Goal: Transaction & Acquisition: Book appointment/travel/reservation

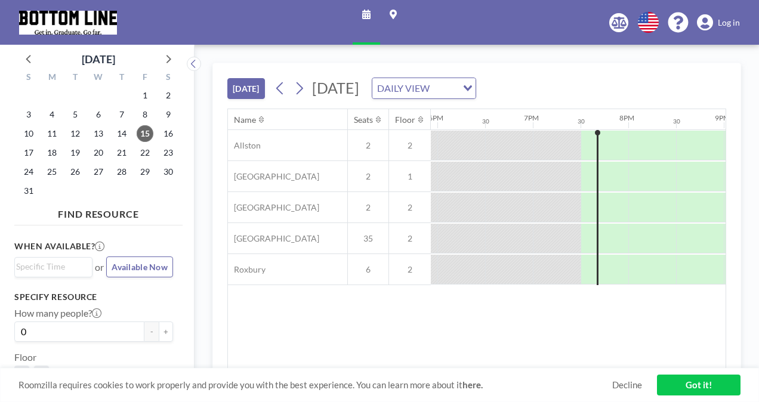
scroll to position [0, 1813]
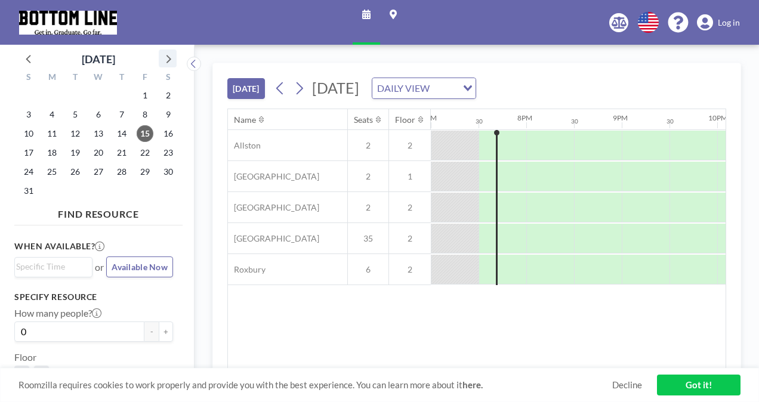
click at [167, 64] on icon at bounding box center [168, 59] width 16 height 16
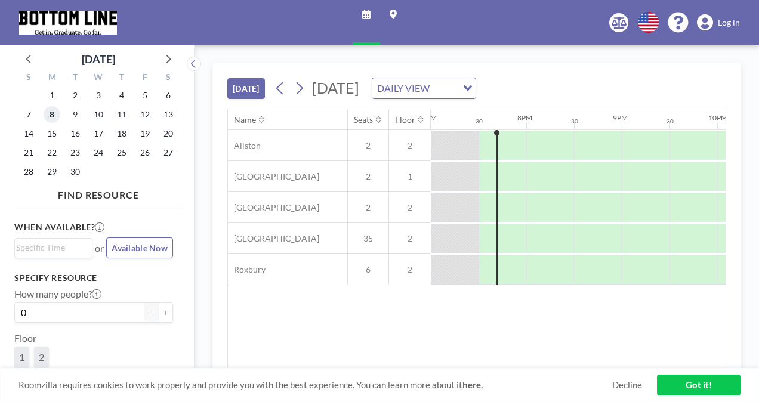
click at [51, 120] on span "8" at bounding box center [52, 114] width 17 height 17
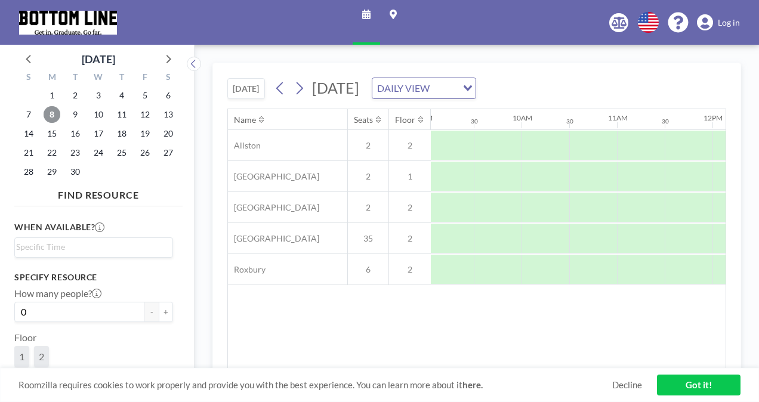
scroll to position [0, 874]
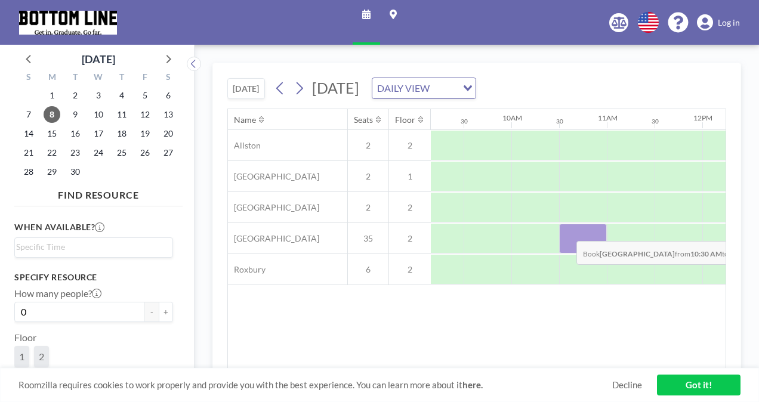
click at [567, 231] on div at bounding box center [583, 239] width 48 height 30
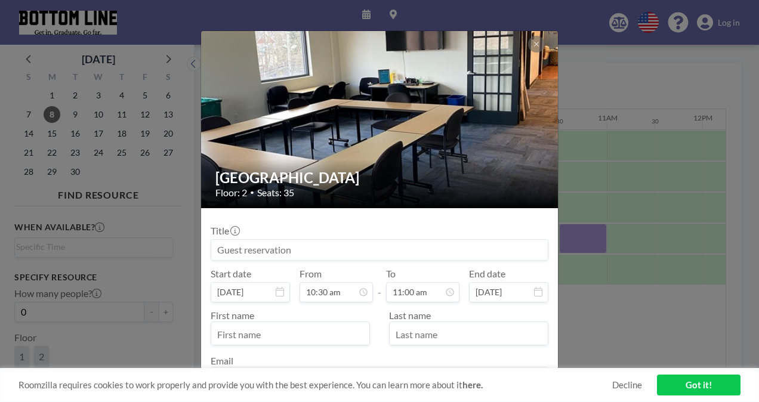
click at [436, 243] on input at bounding box center [379, 250] width 336 height 20
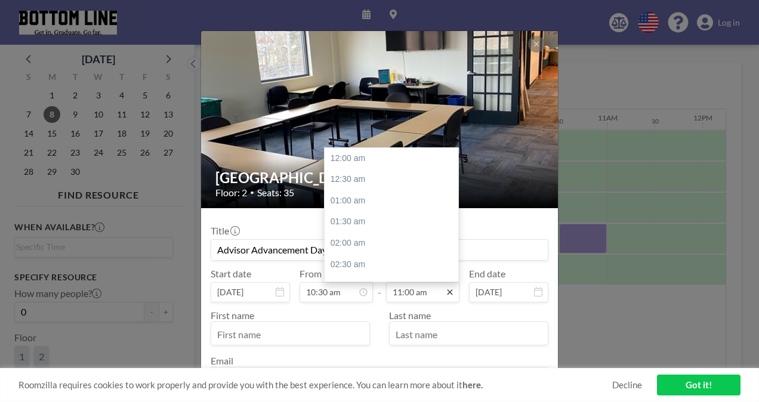
scroll to position [467, 0]
type input "Advisor Advancement Day"
click at [372, 220] on div "12:30 pm" at bounding box center [394, 221] width 140 height 21
type input "12:30 pm"
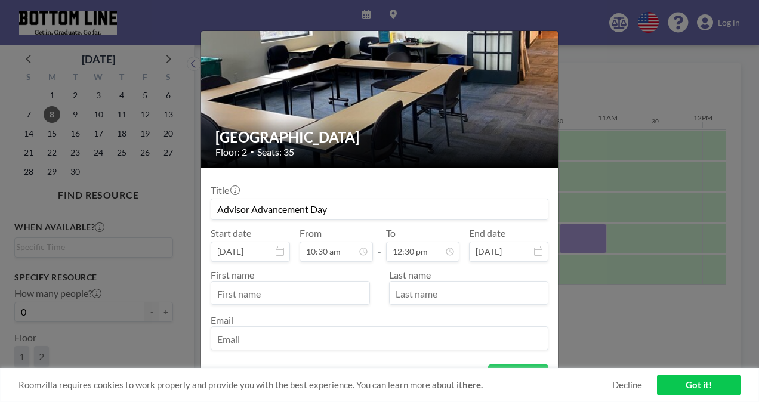
scroll to position [60, 0]
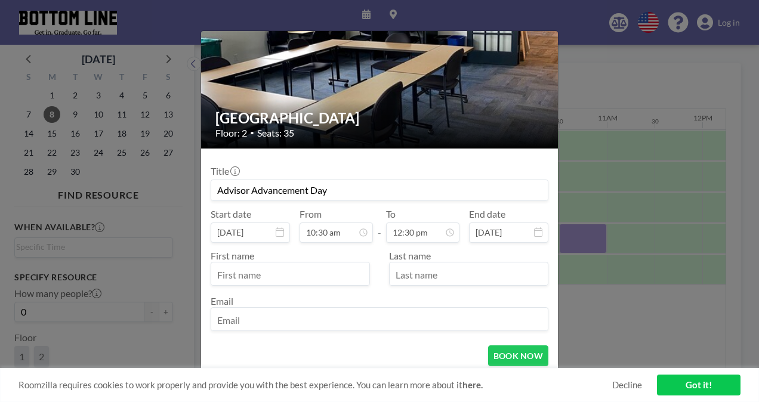
click at [326, 277] on input "text" at bounding box center [290, 275] width 158 height 20
type input "[PERSON_NAME]"
type input "[EMAIL_ADDRESS][DOMAIN_NAME]"
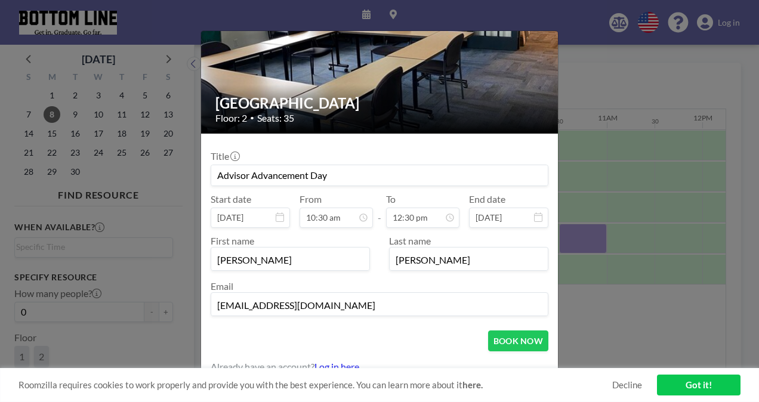
scroll to position [83, 0]
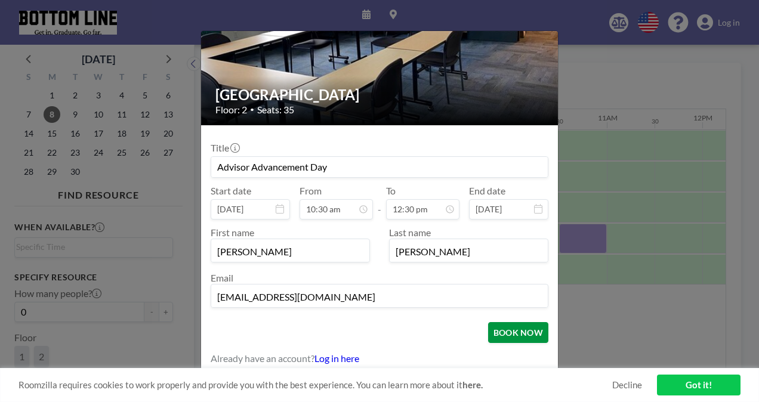
click at [488, 324] on button "BOOK NOW" at bounding box center [518, 332] width 60 height 21
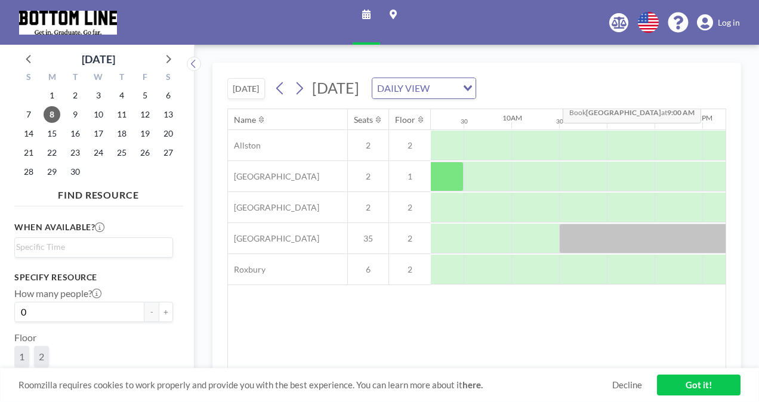
click at [457, 89] on div "DAILY VIEW" at bounding box center [414, 87] width 85 height 18
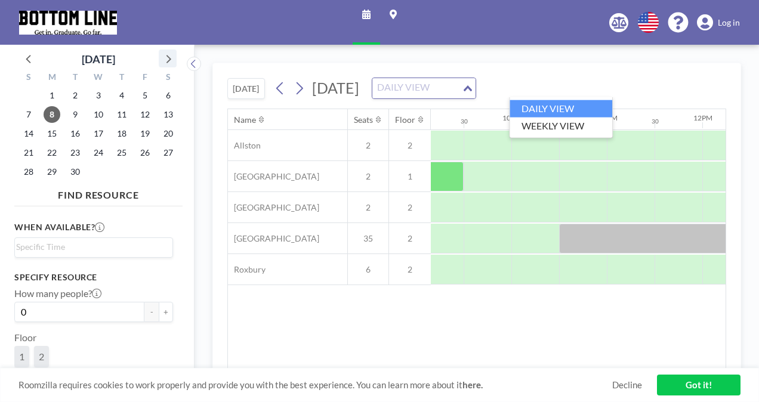
click at [168, 61] on icon at bounding box center [168, 59] width 5 height 8
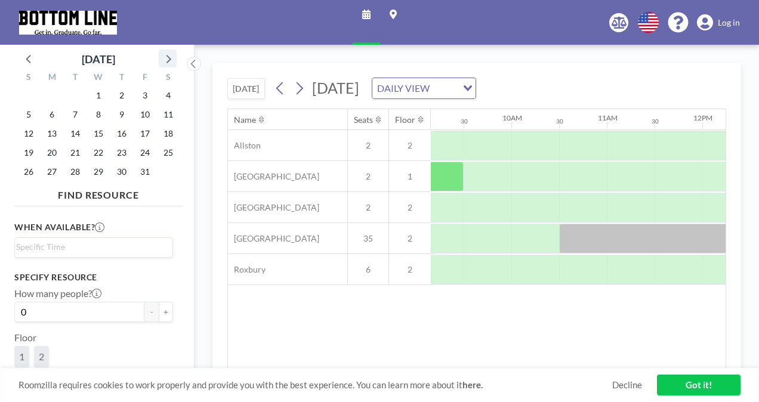
click at [165, 57] on icon at bounding box center [168, 59] width 16 height 16
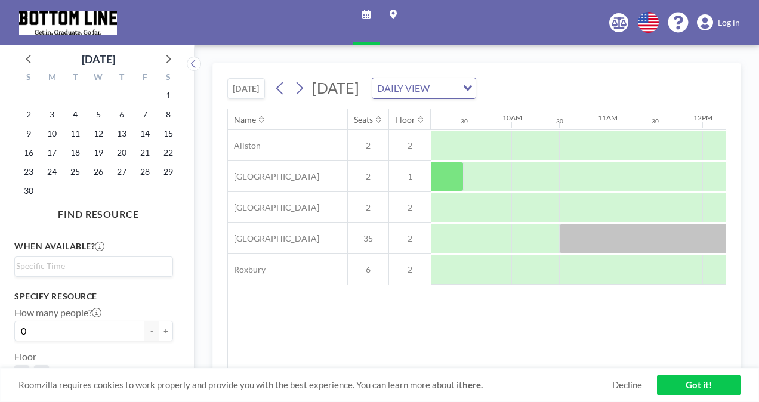
click at [61, 116] on div "3" at bounding box center [52, 114] width 23 height 19
click at [56, 116] on span "3" at bounding box center [52, 114] width 17 height 17
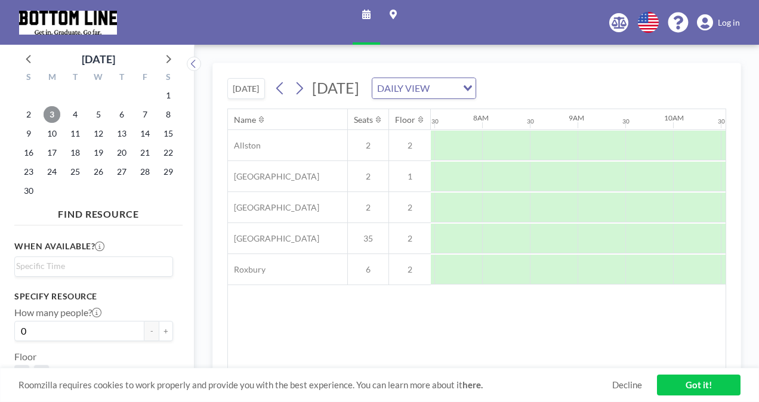
scroll to position [0, 716]
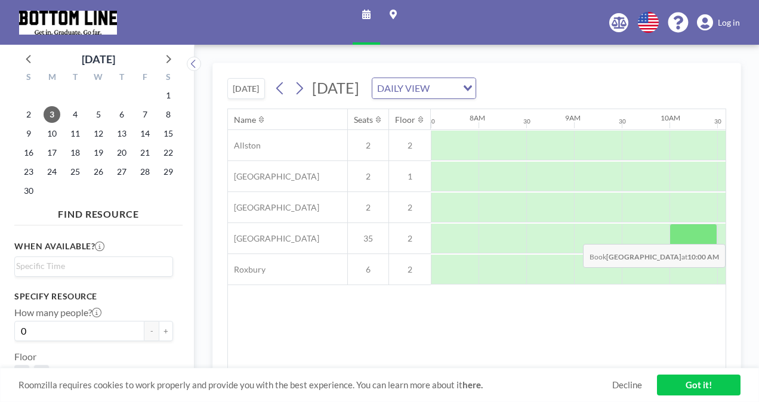
click at [676, 234] on div at bounding box center [693, 239] width 48 height 30
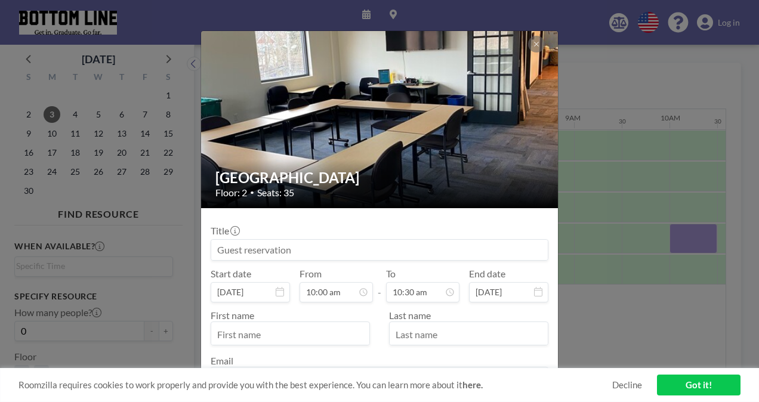
click at [254, 248] on input at bounding box center [379, 250] width 336 height 20
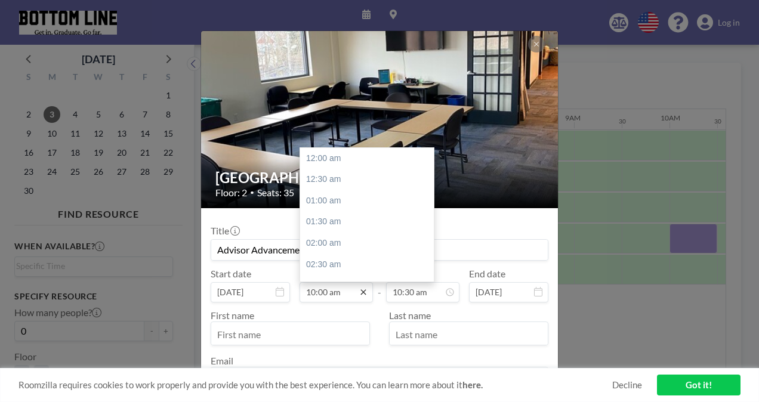
scroll to position [425, 0]
type input "Advisor Advancement Day"
click at [339, 180] on div "10:30 am" at bounding box center [370, 179] width 140 height 21
type input "10:30 am"
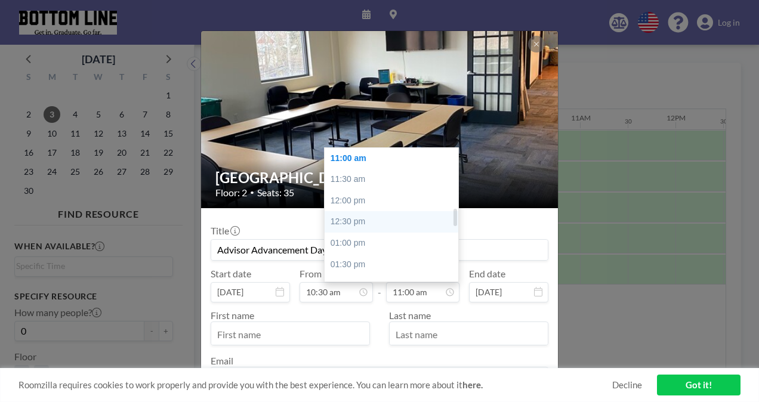
scroll to position [0, 954]
click at [390, 217] on div "12:30 pm" at bounding box center [394, 221] width 140 height 21
type input "12:30 pm"
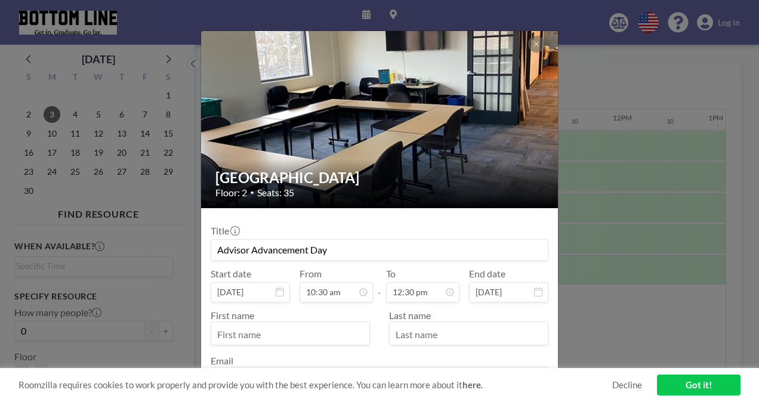
click at [278, 338] on input "text" at bounding box center [290, 334] width 158 height 20
type input "[PERSON_NAME]"
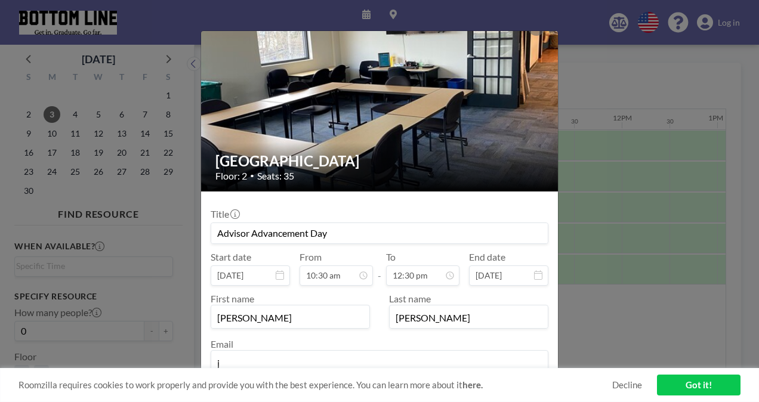
type input "[EMAIL_ADDRESS][DOMAIN_NAME]"
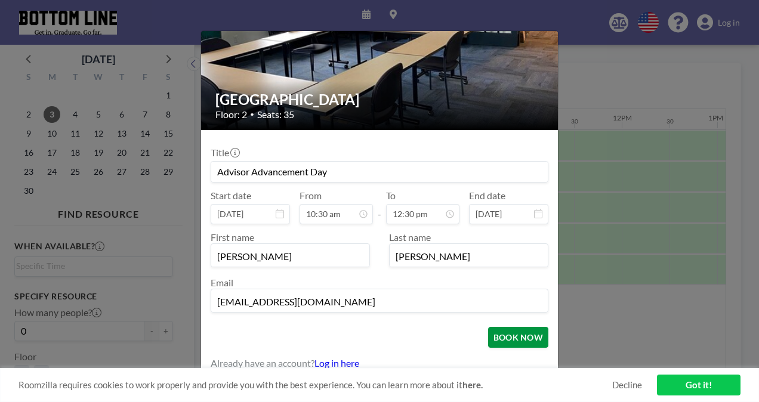
scroll to position [83, 0]
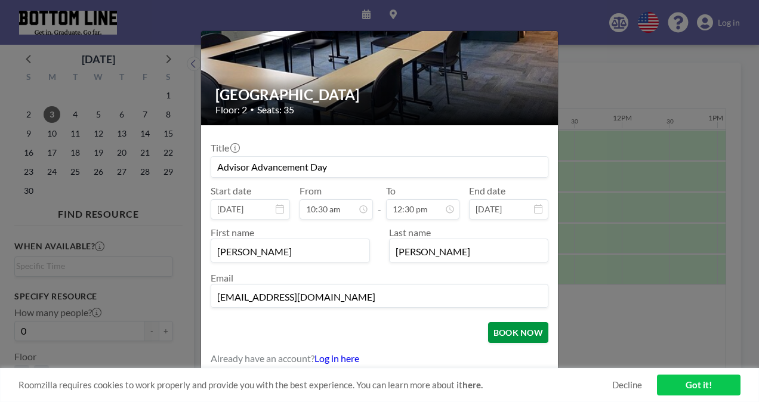
click at [519, 332] on button "BOOK NOW" at bounding box center [518, 332] width 60 height 21
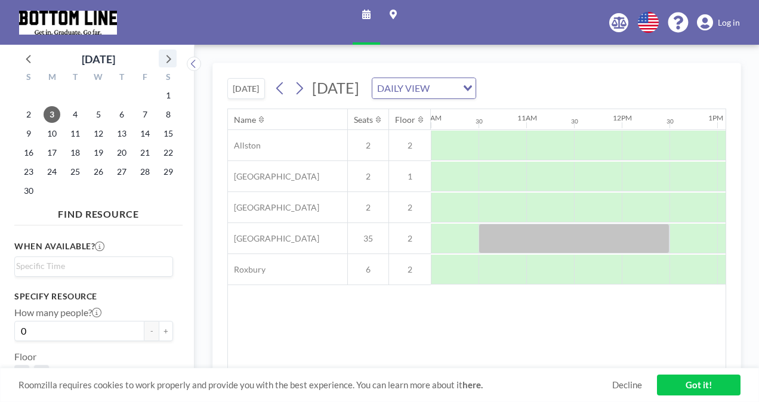
click at [169, 58] on icon at bounding box center [168, 59] width 16 height 16
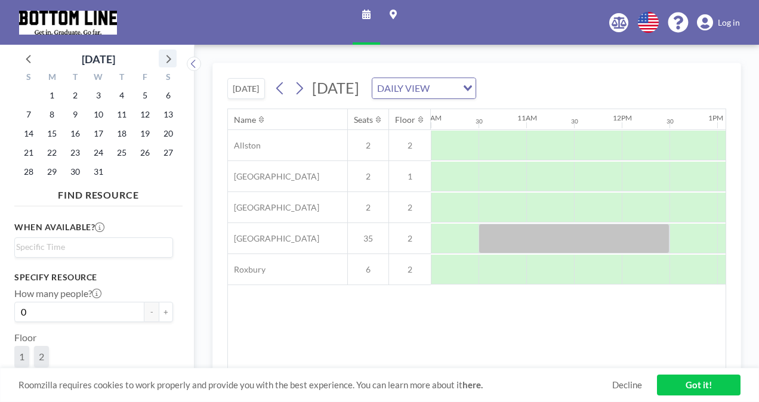
click at [169, 58] on icon at bounding box center [168, 59] width 16 height 16
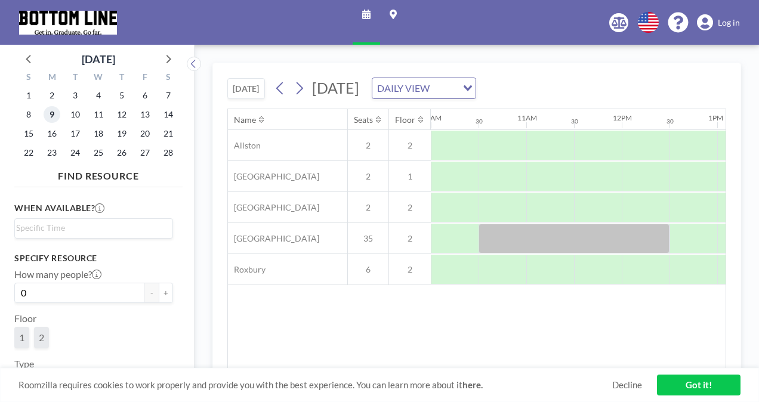
click at [49, 115] on span "9" at bounding box center [52, 114] width 17 height 17
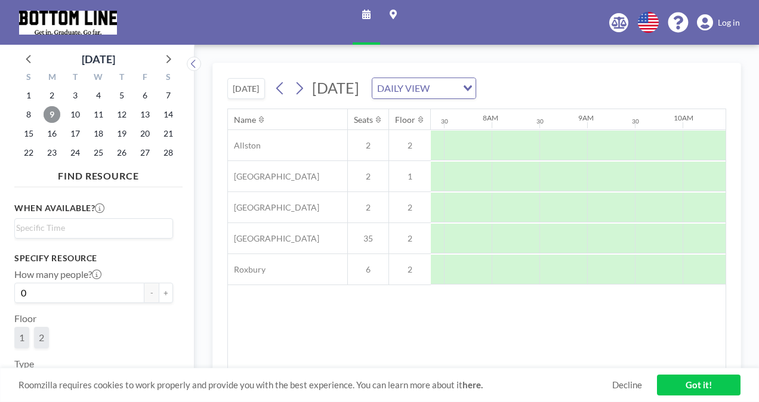
scroll to position [0, 716]
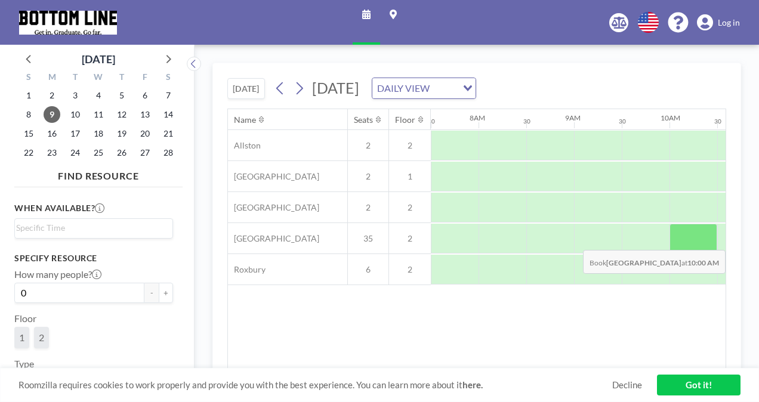
click at [684, 240] on div at bounding box center [693, 239] width 48 height 30
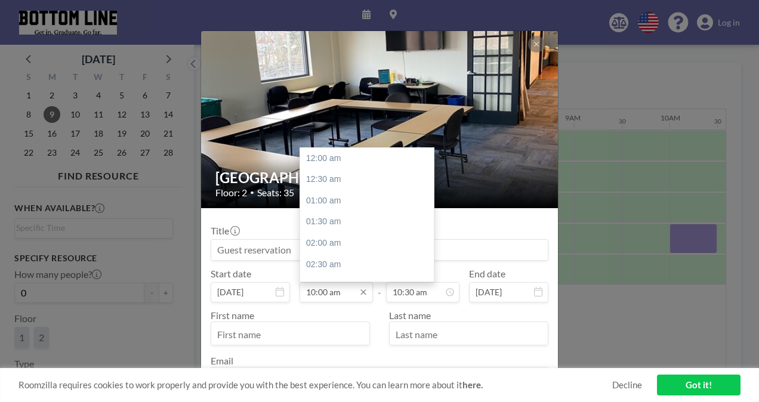
scroll to position [425, 0]
click at [327, 178] on div "10:30 am" at bounding box center [370, 179] width 140 height 21
type input "10:30 am"
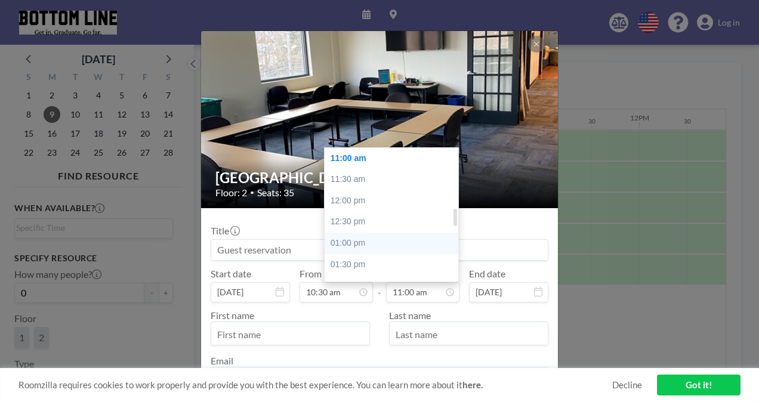
scroll to position [0, 954]
click at [377, 221] on div "12:30 pm" at bounding box center [394, 221] width 140 height 21
type input "12:30 pm"
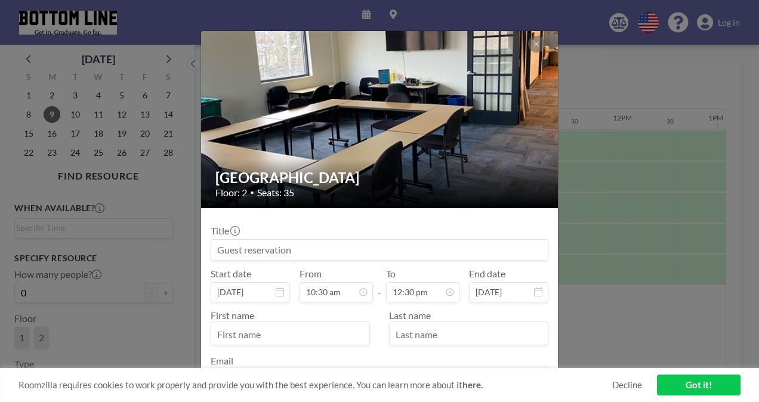
click at [390, 249] on input at bounding box center [379, 250] width 336 height 20
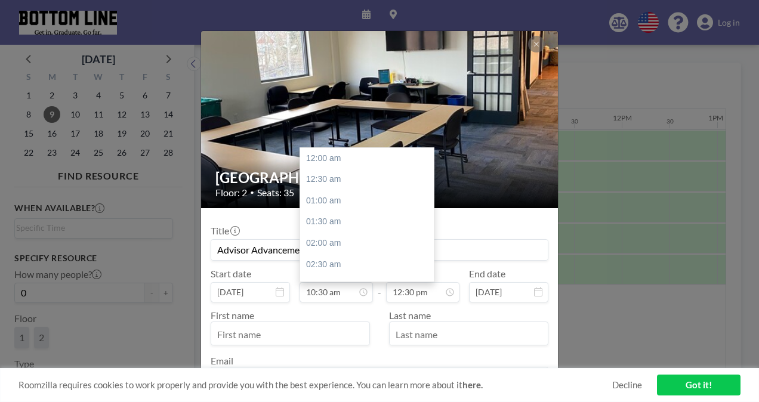
scroll to position [446, 0]
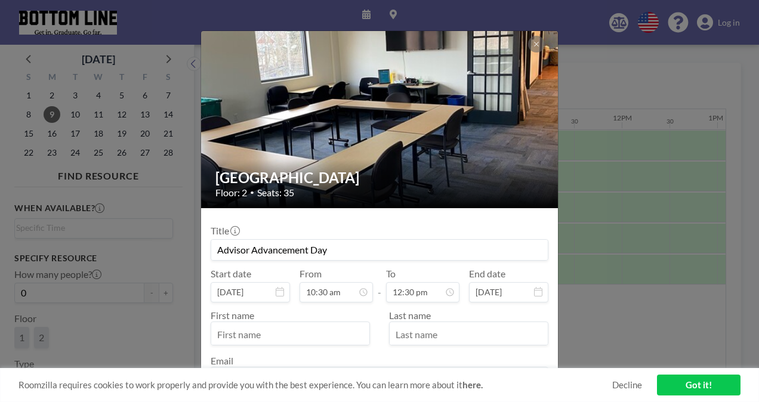
type input "Advisor Advancement Day"
click at [298, 336] on input "text" at bounding box center [290, 334] width 158 height 20
type input "[PERSON_NAME]"
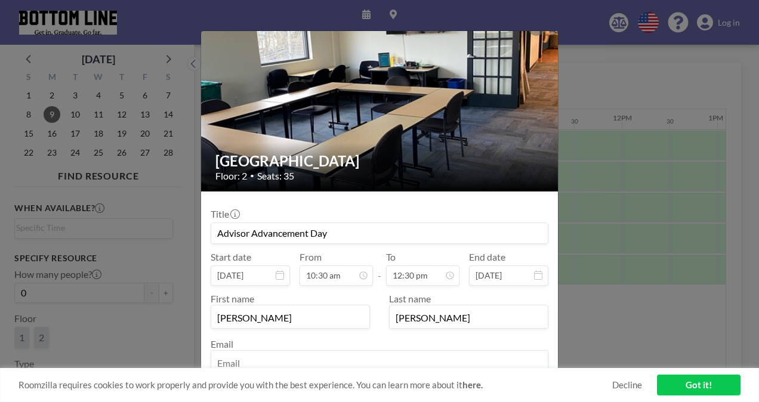
type input "k"
type input "[EMAIL_ADDRESS][DOMAIN_NAME]"
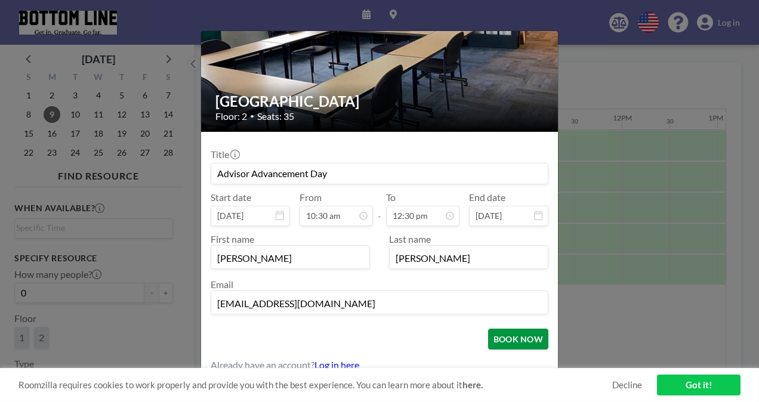
click at [512, 339] on button "BOOK NOW" at bounding box center [518, 339] width 60 height 21
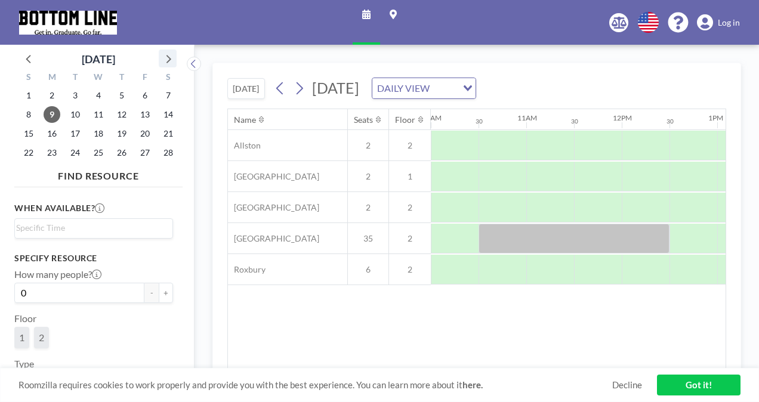
click at [174, 61] on icon at bounding box center [168, 59] width 16 height 16
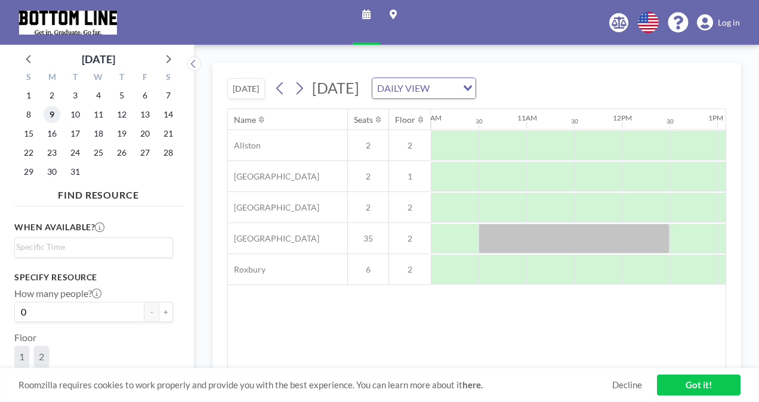
click at [46, 115] on span "9" at bounding box center [52, 114] width 17 height 17
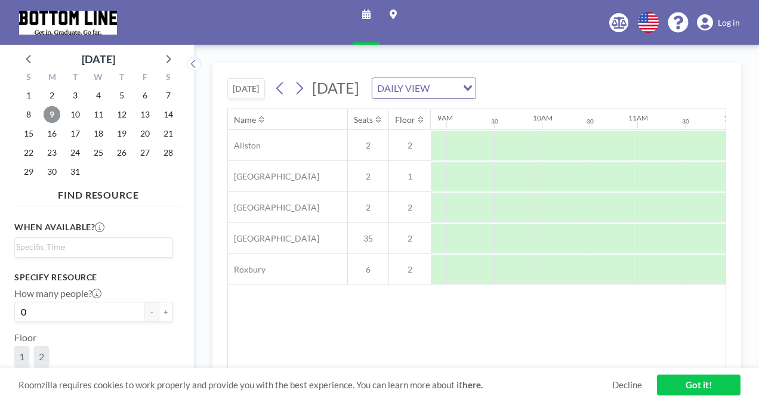
scroll to position [0, 845]
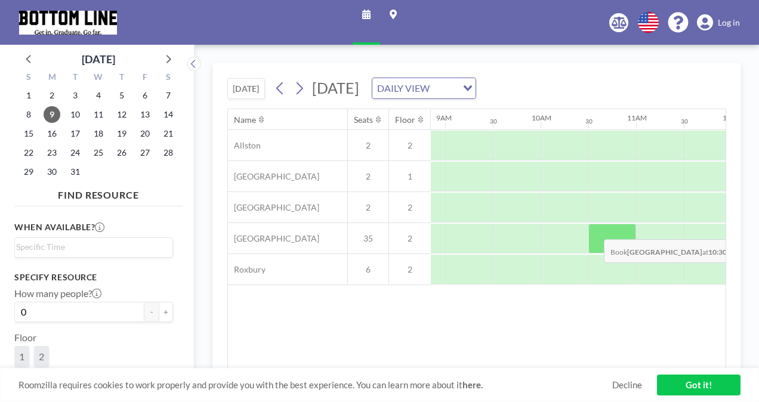
click at [594, 229] on div at bounding box center [612, 239] width 48 height 30
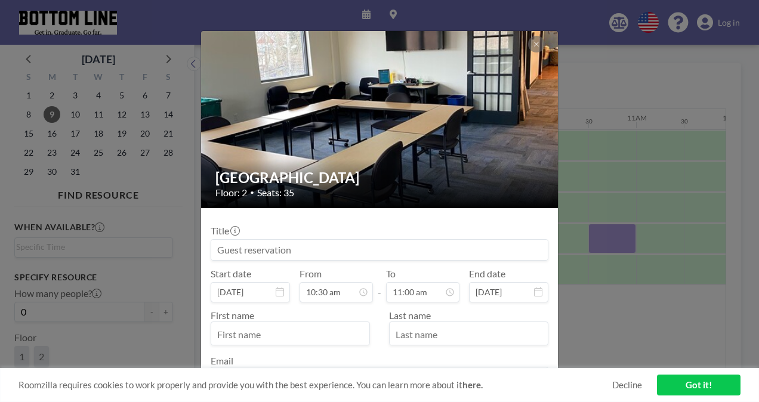
click at [487, 240] on input at bounding box center [379, 250] width 336 height 20
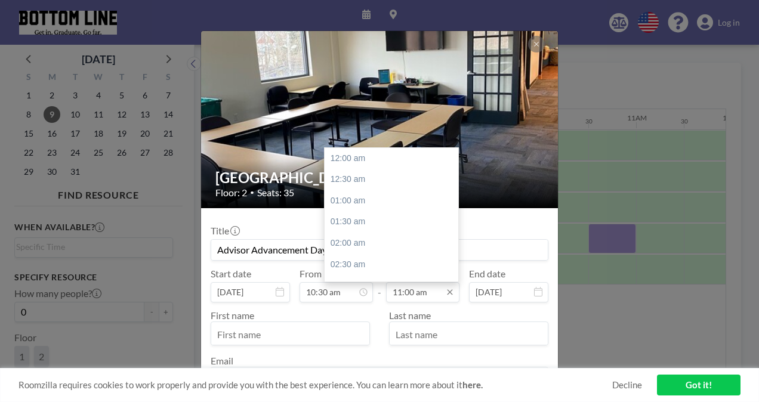
scroll to position [467, 0]
type input "Advisor Advancement Day"
click at [385, 218] on div "12:30 pm" at bounding box center [394, 221] width 140 height 21
type input "12:30 pm"
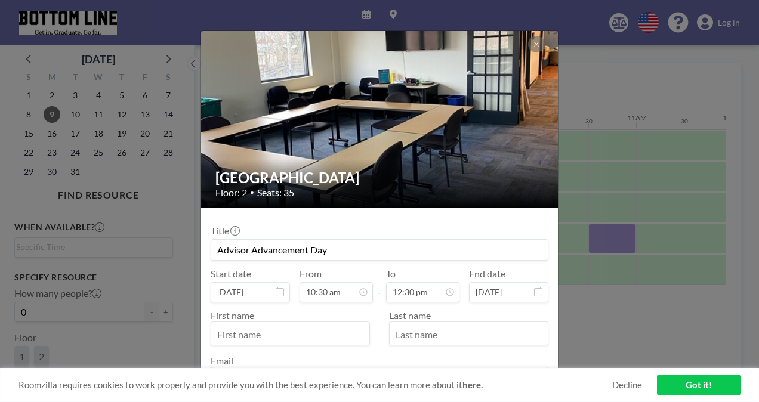
scroll to position [0, 0]
click at [341, 328] on input "text" at bounding box center [290, 334] width 158 height 20
type input "[PERSON_NAME]"
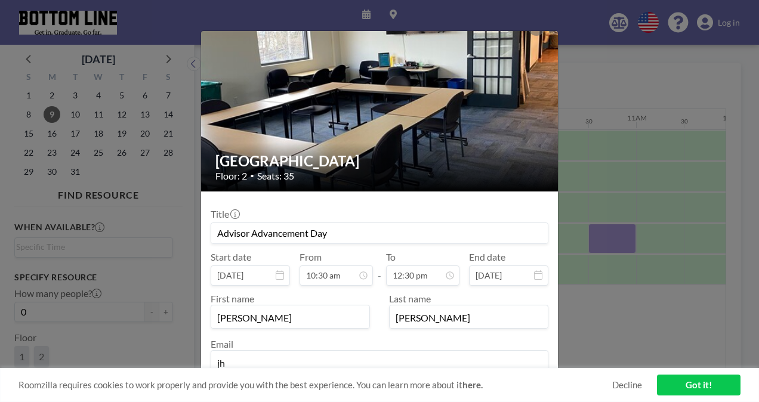
type input "[EMAIL_ADDRESS][DOMAIN_NAME]"
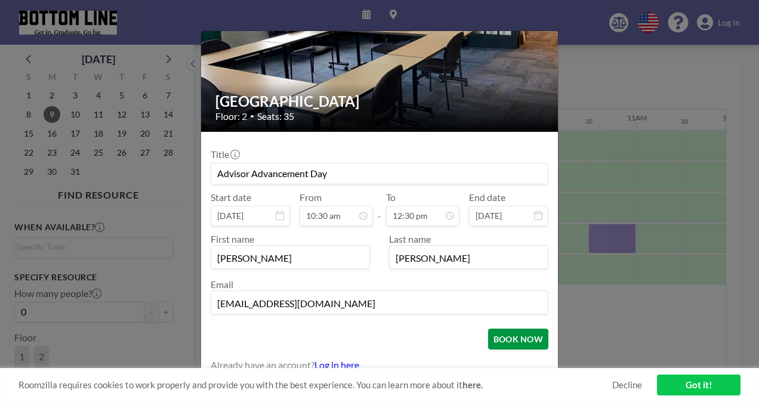
click at [501, 333] on button "BOOK NOW" at bounding box center [518, 339] width 60 height 21
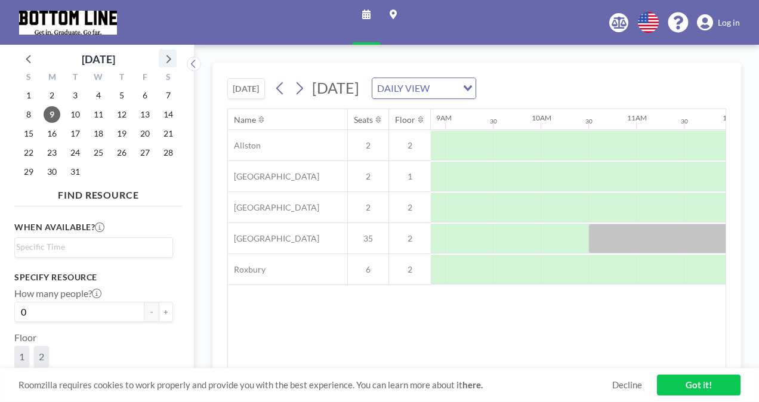
click at [176, 61] on div at bounding box center [168, 59] width 18 height 18
click at [51, 174] on span "27" at bounding box center [52, 171] width 17 height 17
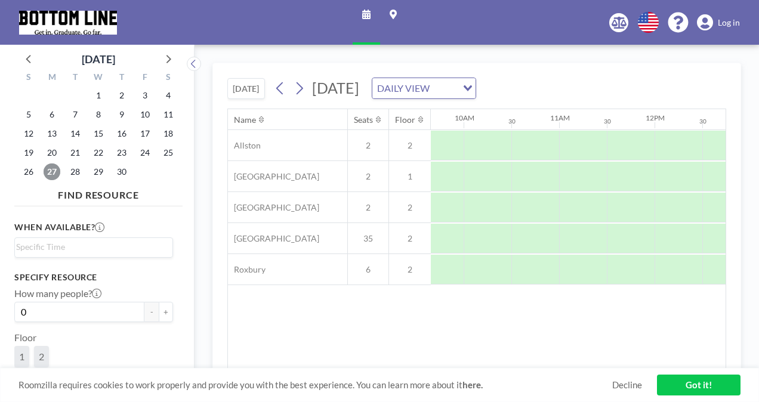
scroll to position [0, 923]
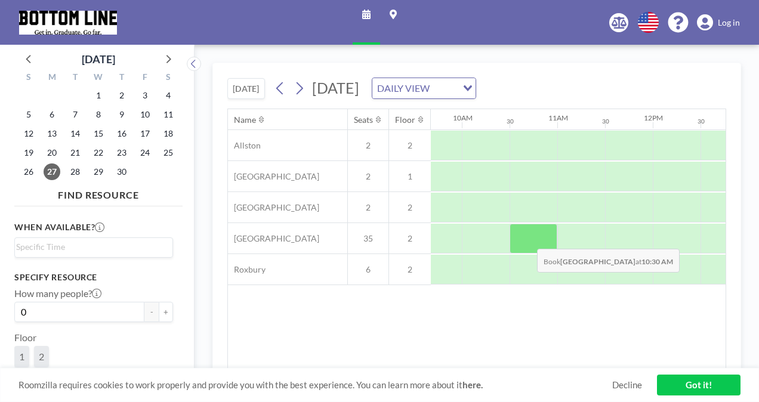
click at [527, 239] on div at bounding box center [533, 239] width 48 height 30
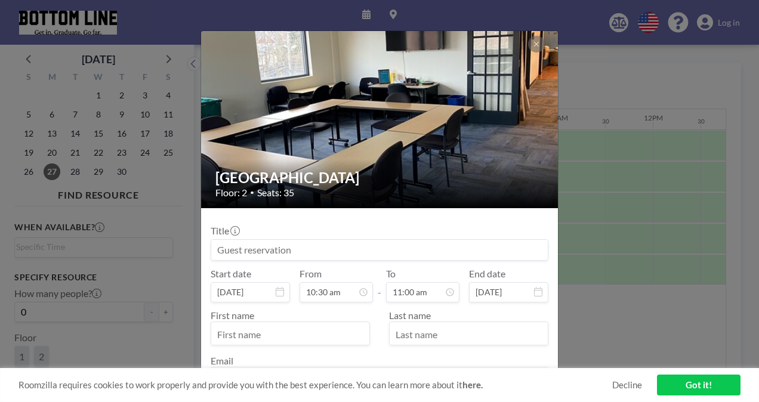
click at [400, 253] on input at bounding box center [379, 250] width 336 height 20
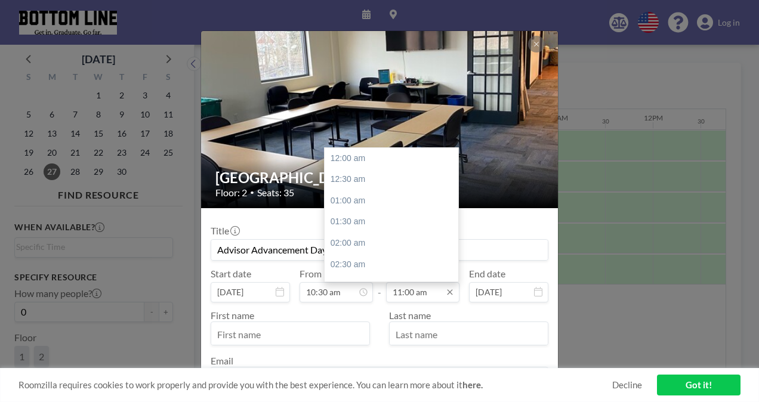
scroll to position [467, 0]
type input "Advisor Advancement Day"
click at [382, 215] on div "12:30 pm" at bounding box center [394, 221] width 140 height 21
type input "12:30 pm"
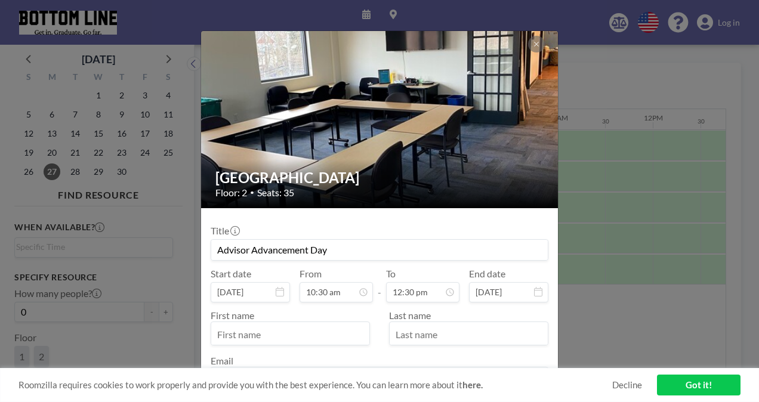
scroll to position [446, 0]
click at [326, 332] on input "text" at bounding box center [290, 334] width 158 height 20
type input "[PERSON_NAME]"
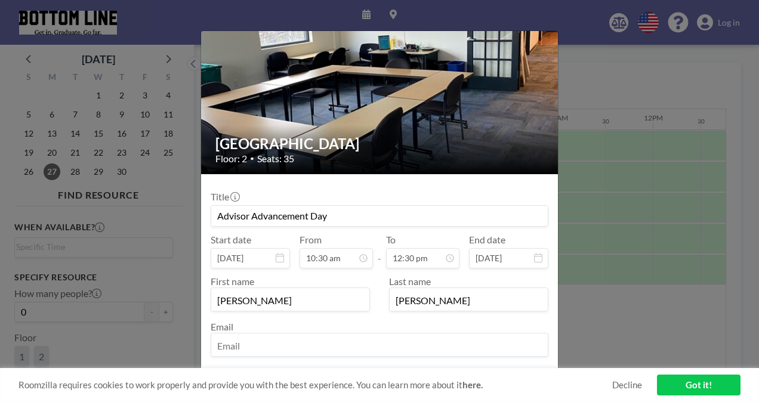
scroll to position [60, 0]
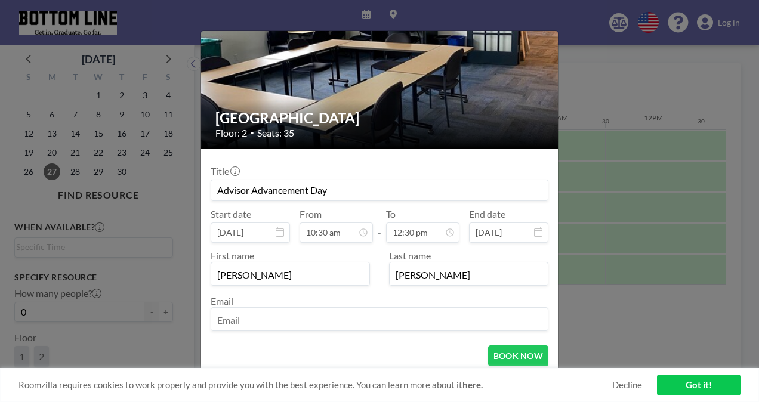
type input "[PERSON_NAME]"
click at [326, 326] on input "email" at bounding box center [379, 320] width 336 height 20
type input "[EMAIL_ADDRESS][DOMAIN_NAME]"
click at [505, 358] on button "BOOK NOW" at bounding box center [518, 355] width 60 height 21
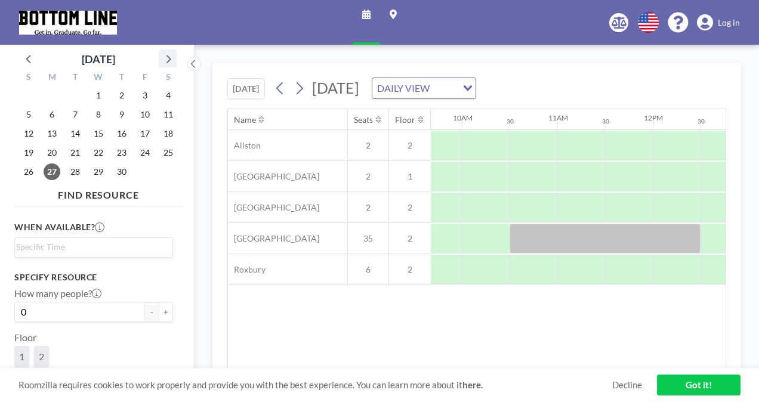
click at [172, 61] on icon at bounding box center [168, 59] width 16 height 16
click at [55, 153] on span "22" at bounding box center [52, 152] width 17 height 17
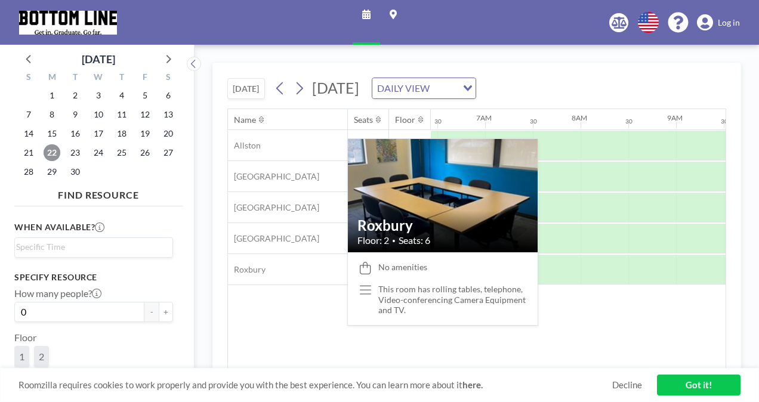
scroll to position [0, 716]
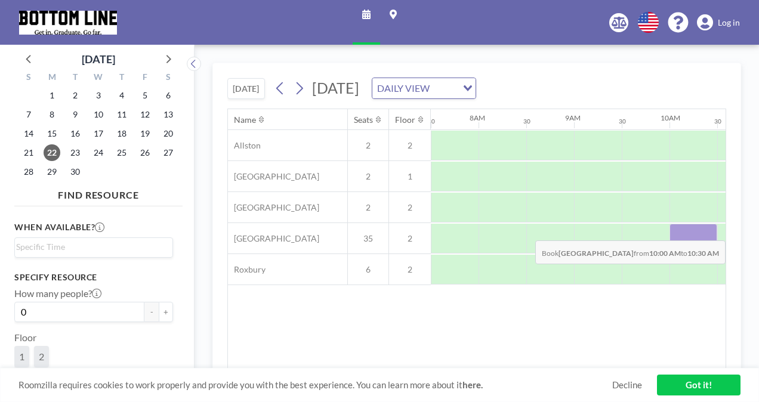
click at [688, 230] on div at bounding box center [693, 239] width 48 height 30
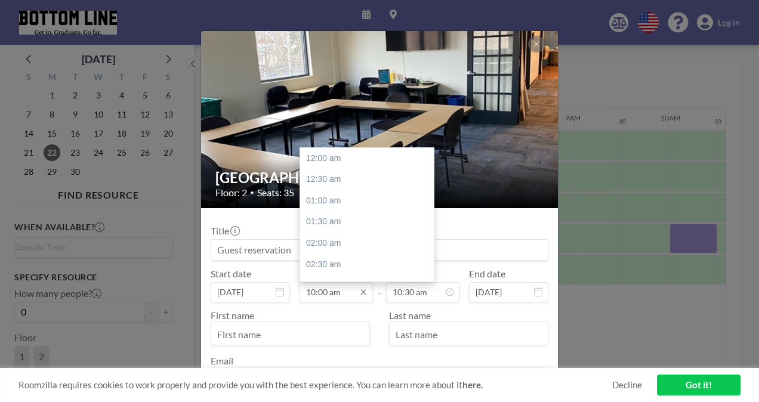
scroll to position [425, 0]
click at [326, 174] on div "10:30 am" at bounding box center [370, 179] width 140 height 21
type input "10:30 am"
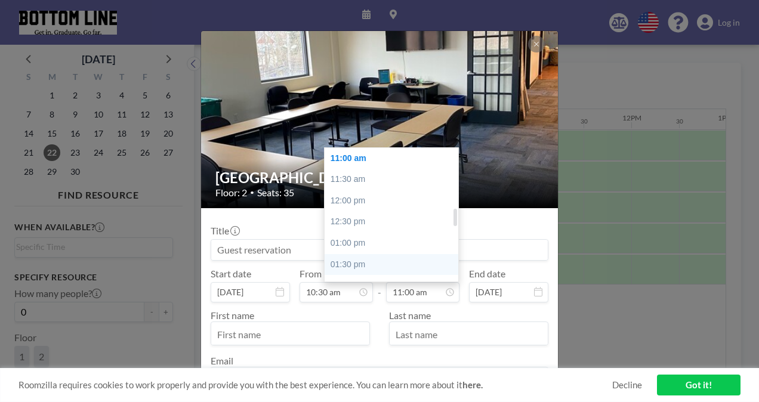
scroll to position [0, 954]
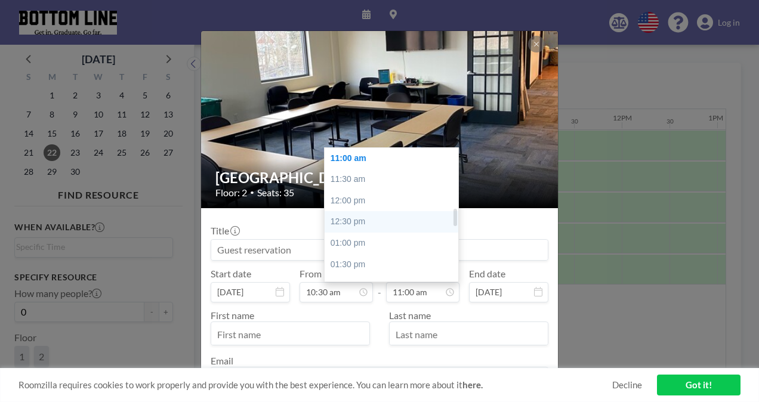
click at [366, 222] on div "12:30 pm" at bounding box center [394, 221] width 140 height 21
type input "12:30 pm"
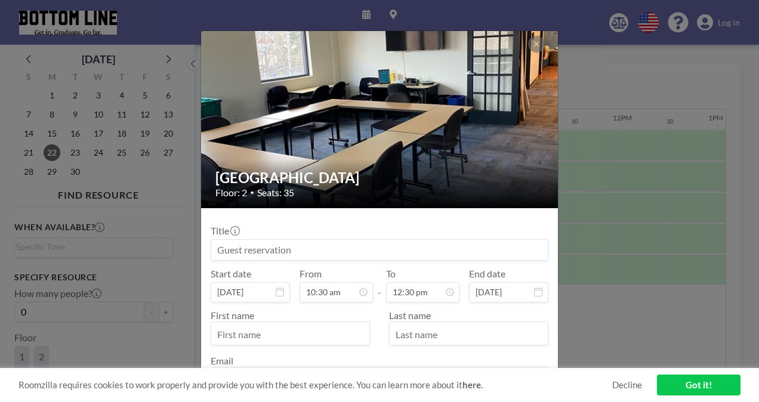
click at [345, 252] on input at bounding box center [379, 250] width 336 height 20
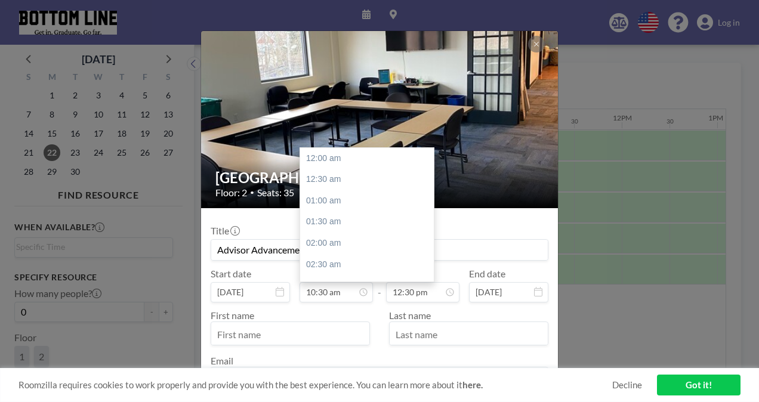
scroll to position [446, 0]
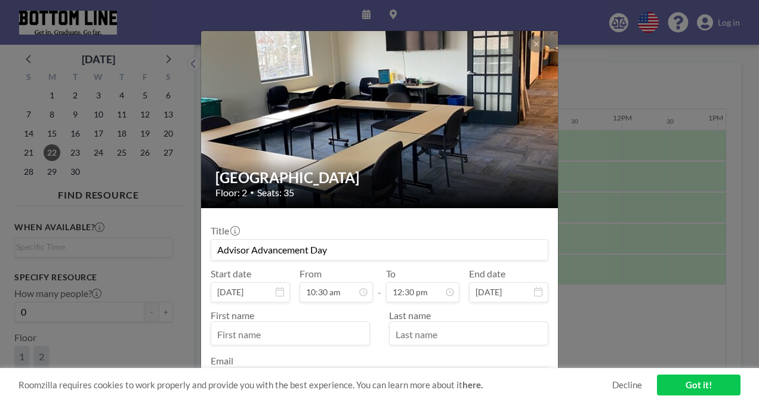
type input "Advisor Advancement Day"
click at [318, 326] on input "text" at bounding box center [290, 334] width 158 height 20
type input "[PERSON_NAME]"
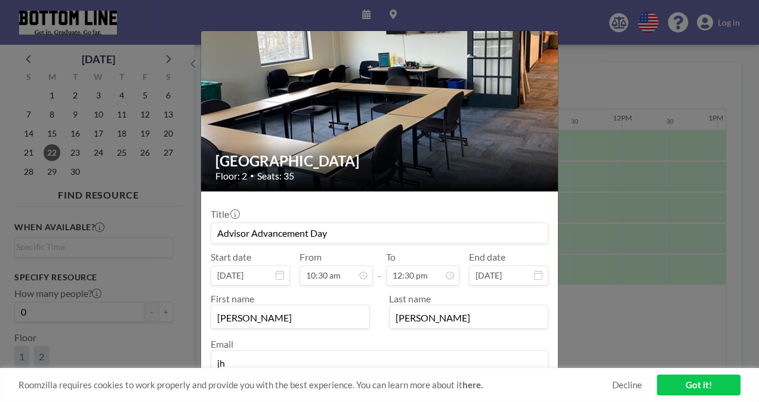
type input "[EMAIL_ADDRESS][DOMAIN_NAME]"
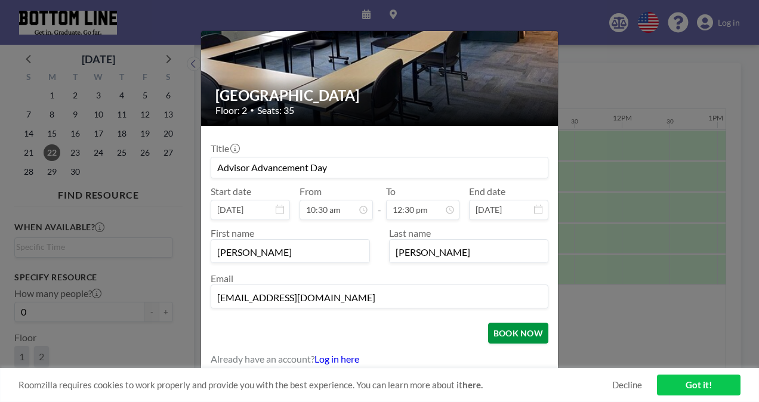
scroll to position [83, 0]
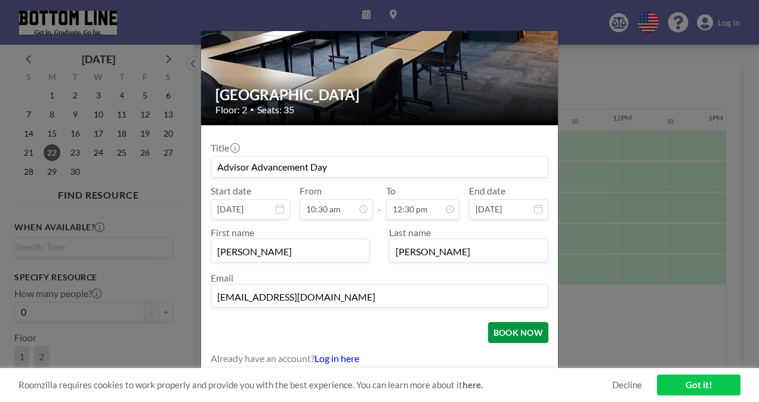
click at [494, 330] on button "BOOK NOW" at bounding box center [518, 332] width 60 height 21
